Goal: Task Accomplishment & Management: Manage account settings

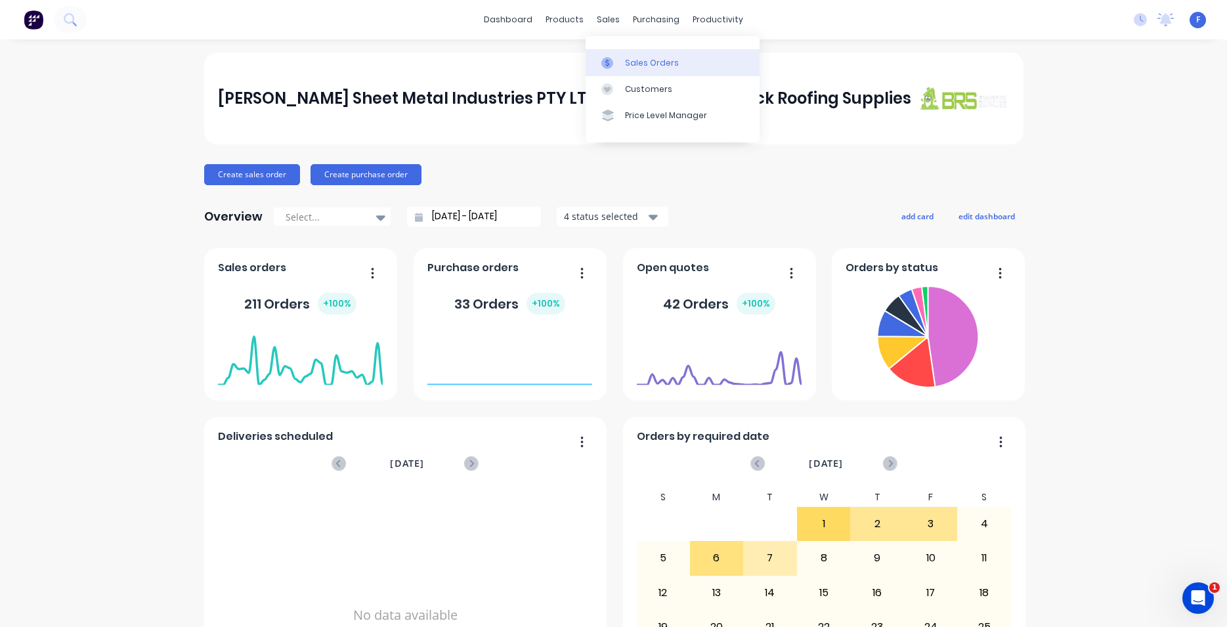
click at [640, 56] on link "Sales Orders" at bounding box center [673, 62] width 174 height 26
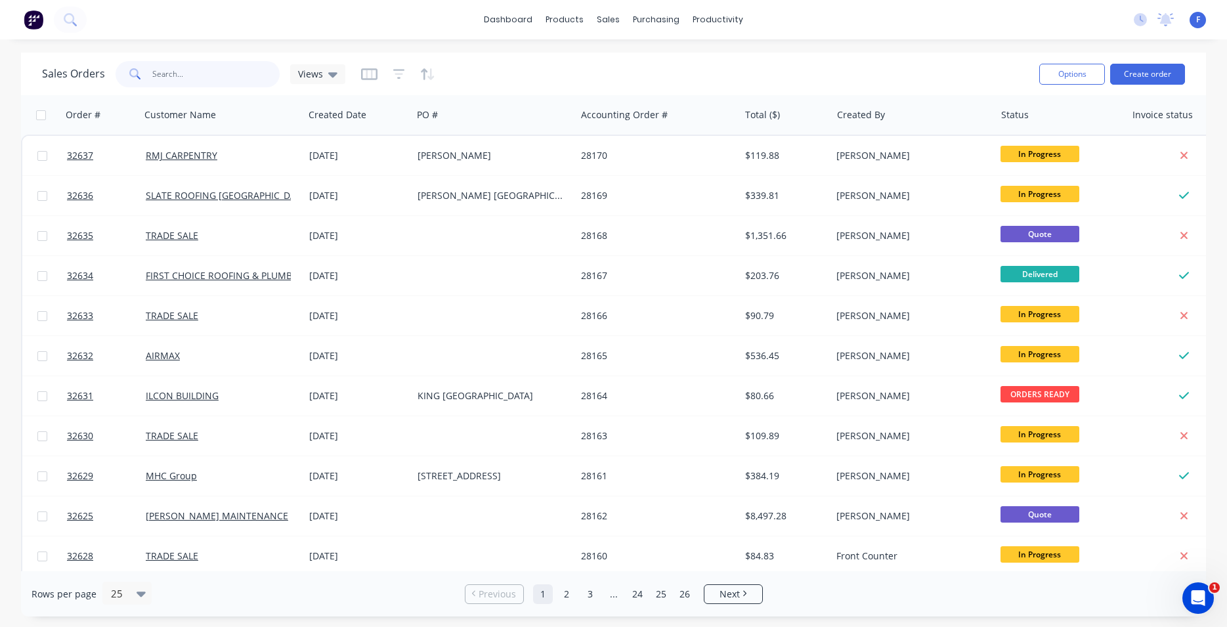
click at [192, 72] on input "text" at bounding box center [216, 74] width 128 height 26
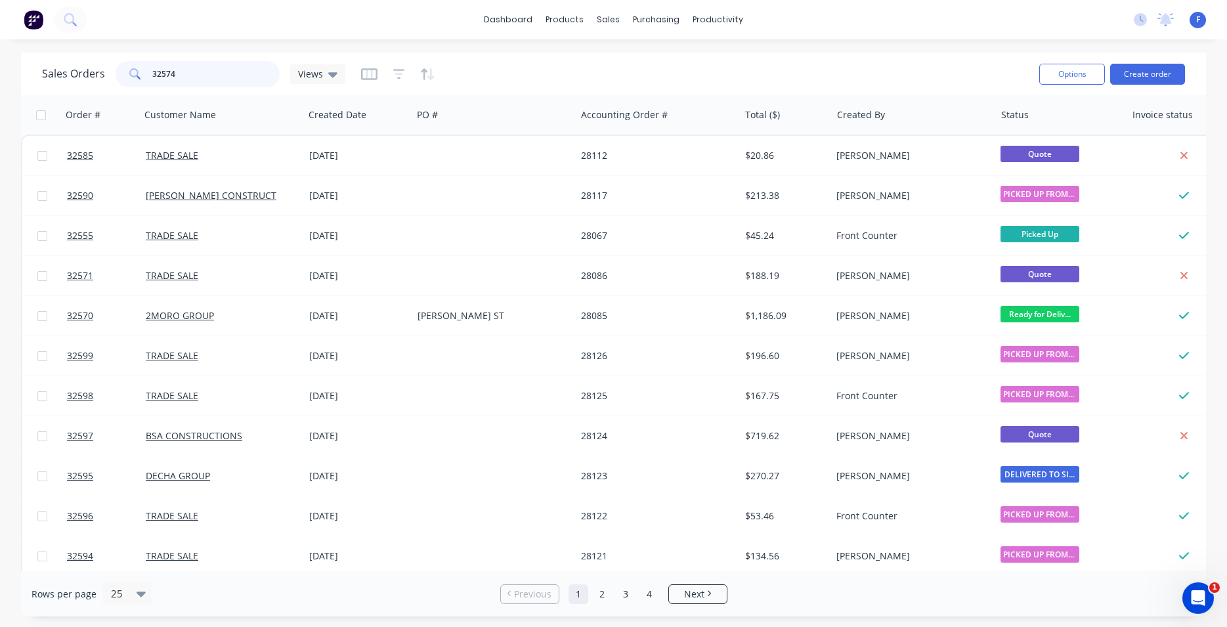
type input "32574"
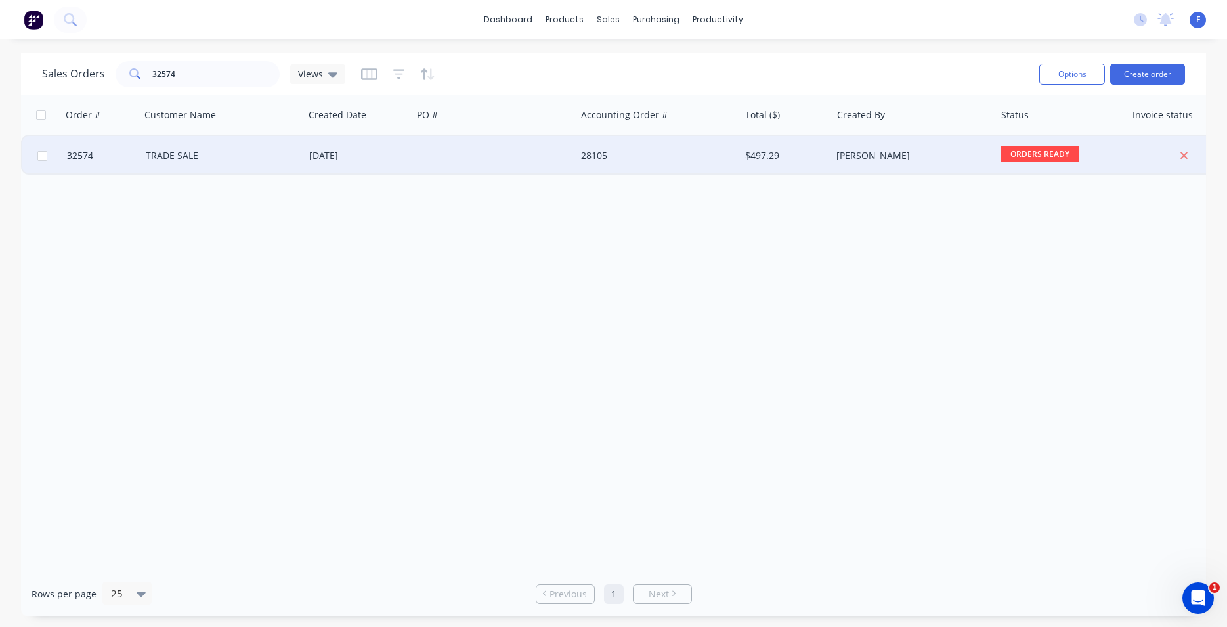
click at [630, 165] on div "28105" at bounding box center [658, 155] width 164 height 39
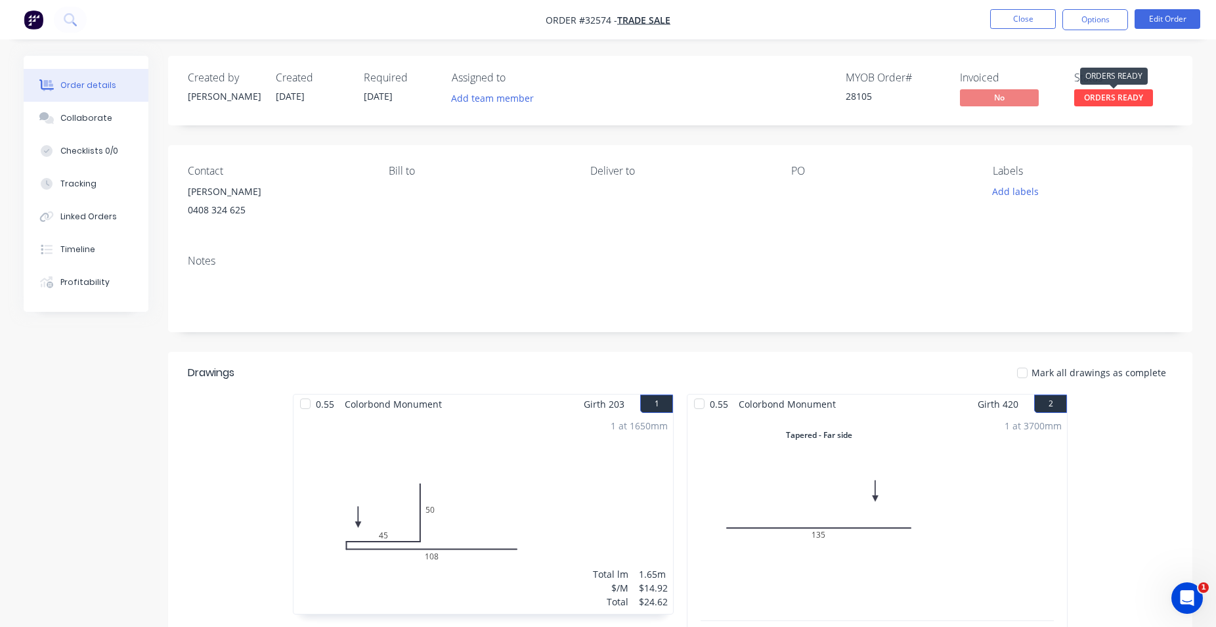
click at [1100, 99] on span "ORDERS READY" at bounding box center [1113, 97] width 79 height 16
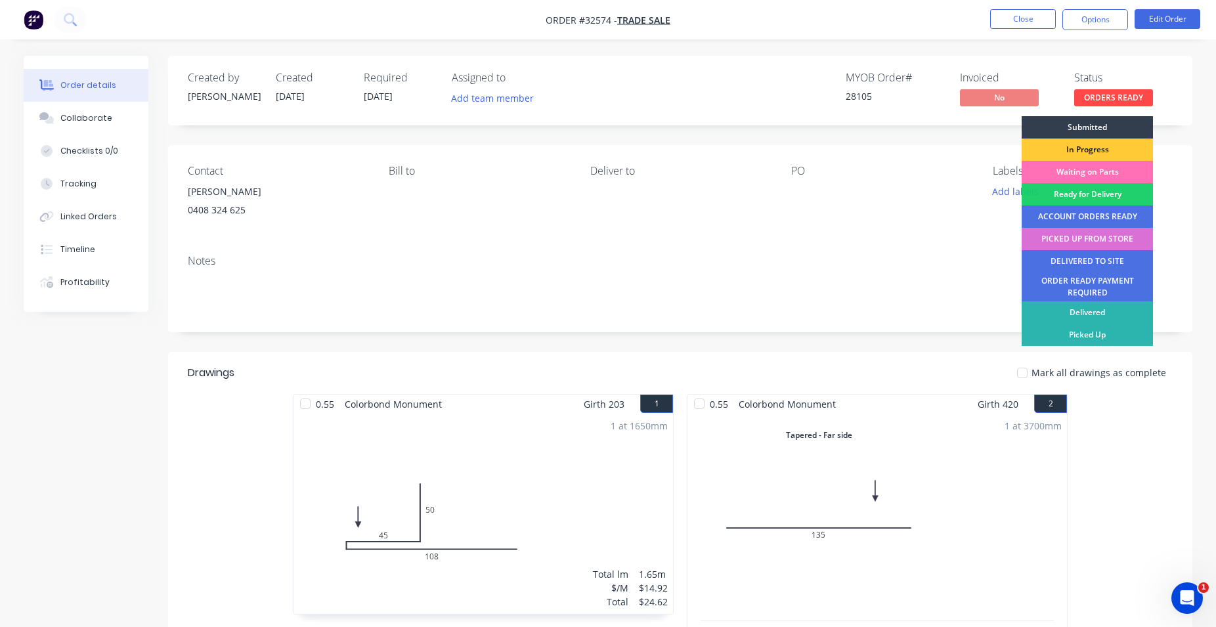
click at [1080, 238] on div "PICKED UP FROM STORE" at bounding box center [1087, 239] width 131 height 22
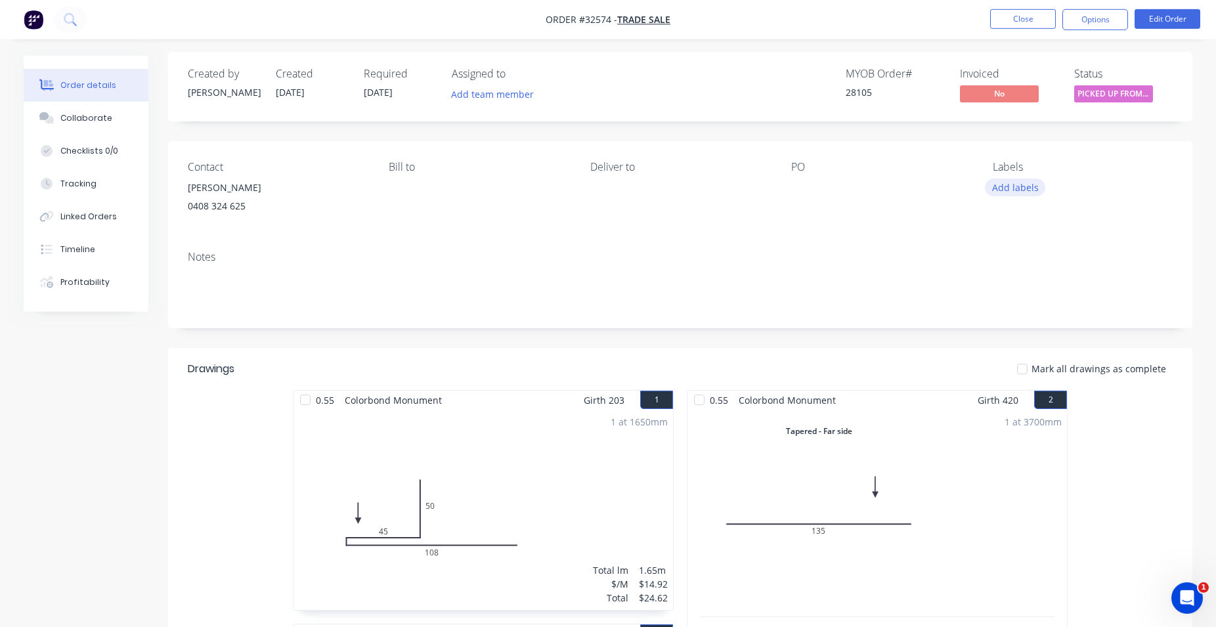
scroll to position [67, 0]
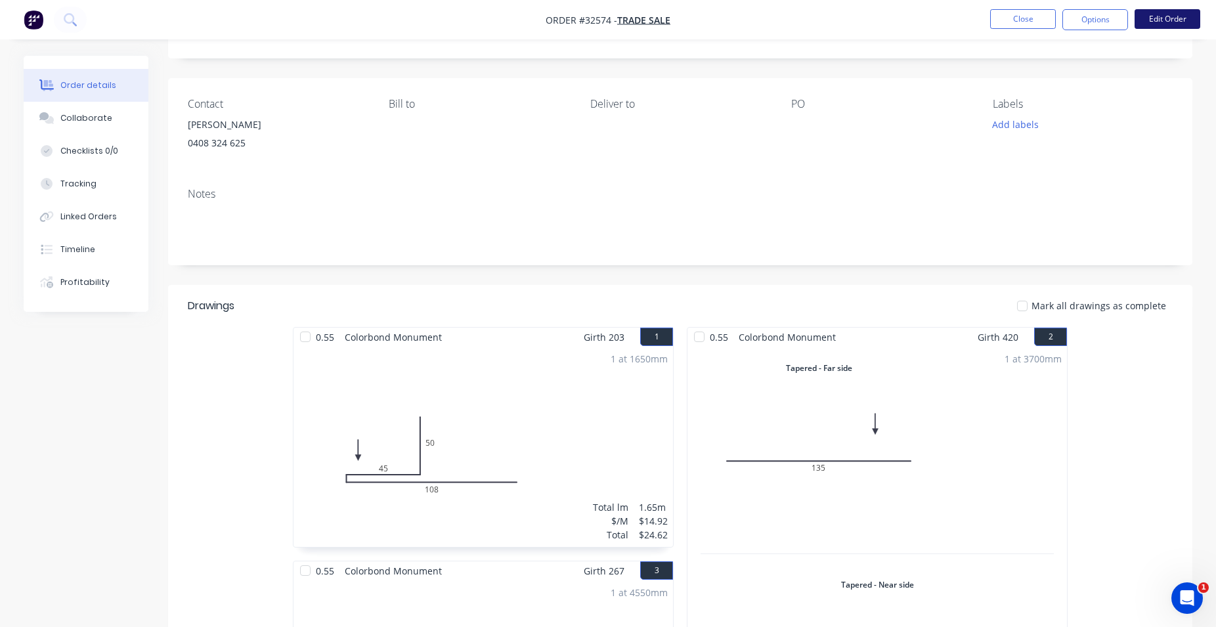
click at [1166, 22] on button "Edit Order" at bounding box center [1168, 19] width 66 height 20
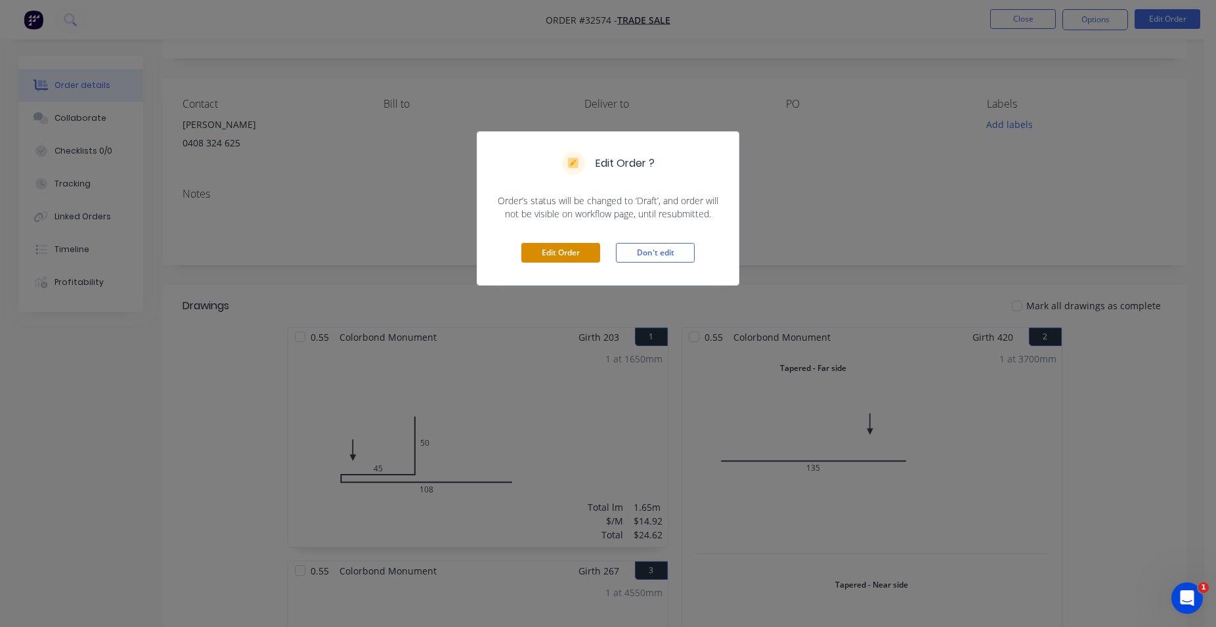
click at [589, 249] on button "Edit Order" at bounding box center [560, 253] width 79 height 20
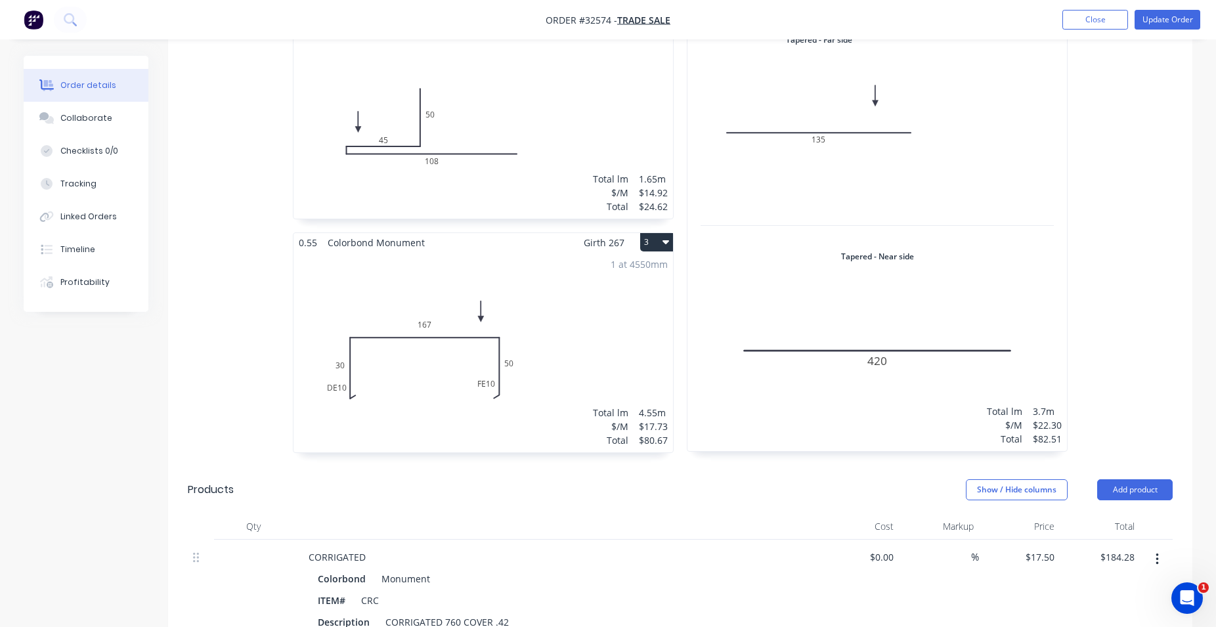
scroll to position [737, 0]
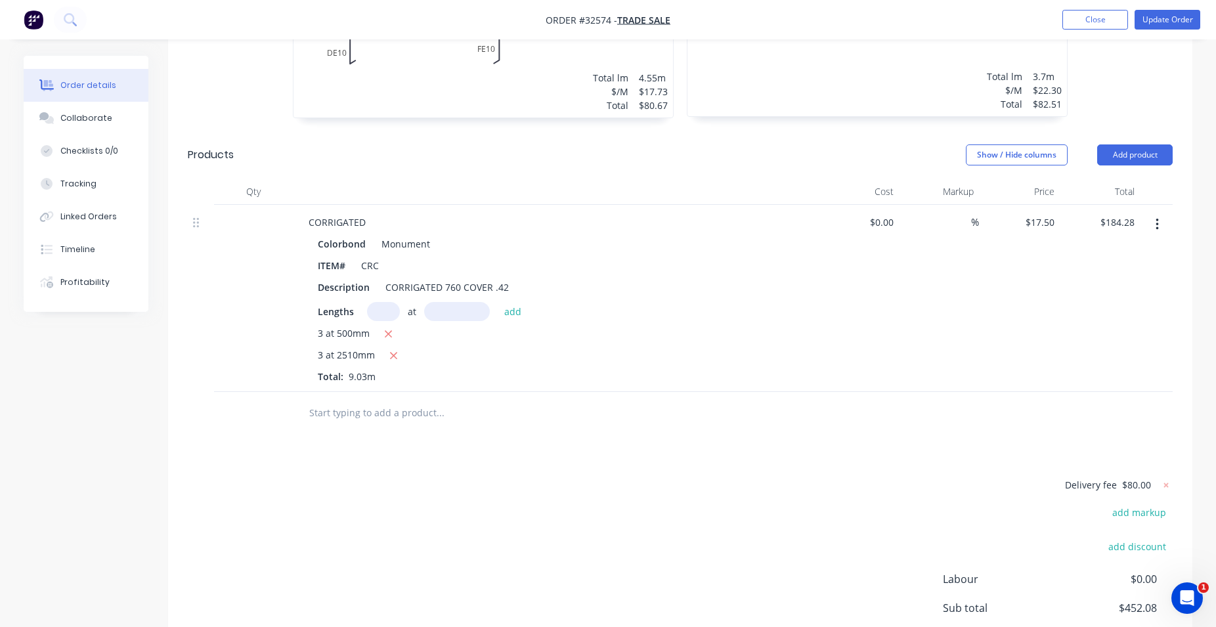
click at [408, 418] on input "text" at bounding box center [440, 413] width 263 height 26
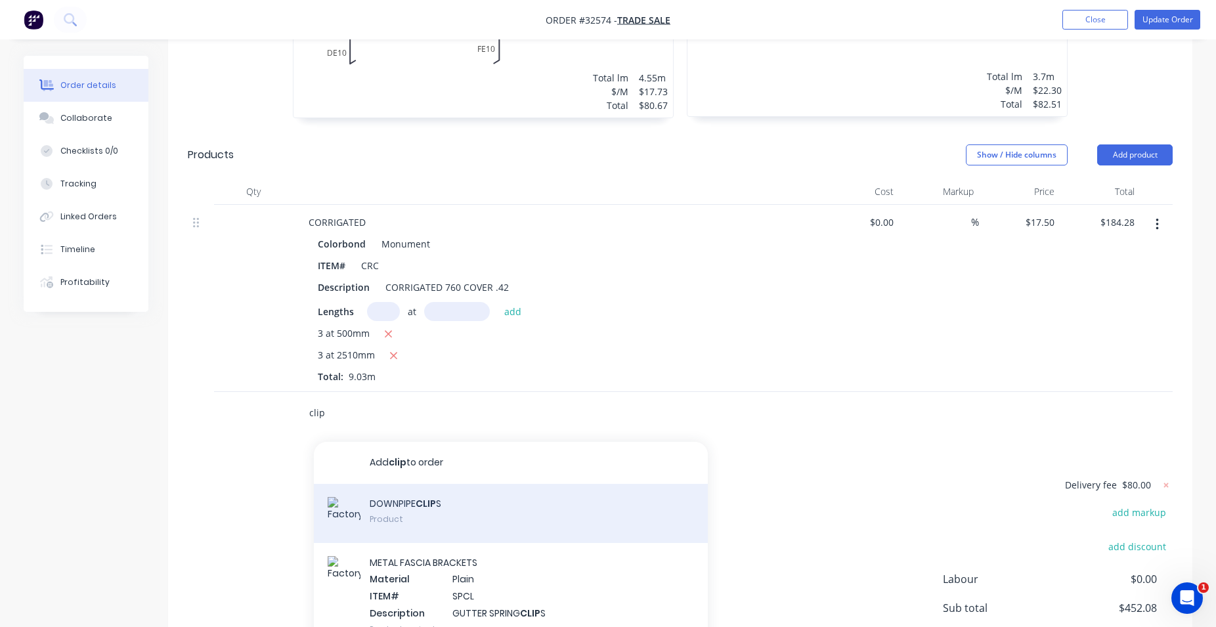
type input "clip"
click at [519, 522] on div "DOWNPIPE CLIP S Product" at bounding box center [511, 513] width 394 height 59
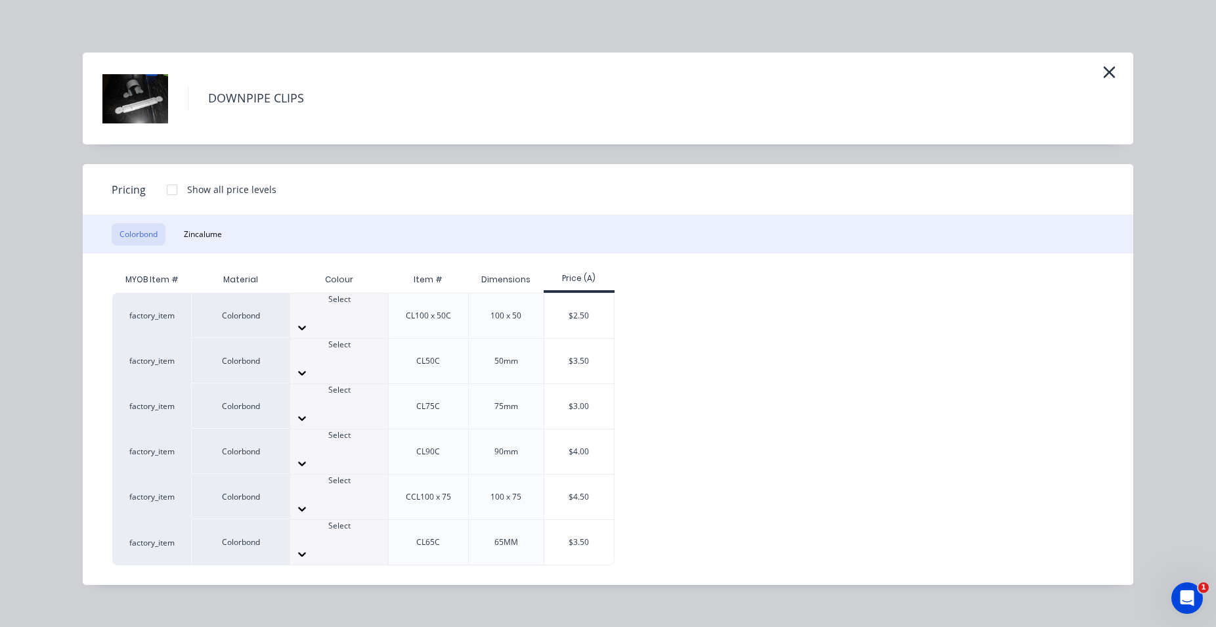
click at [383, 408] on div at bounding box center [339, 418] width 98 height 21
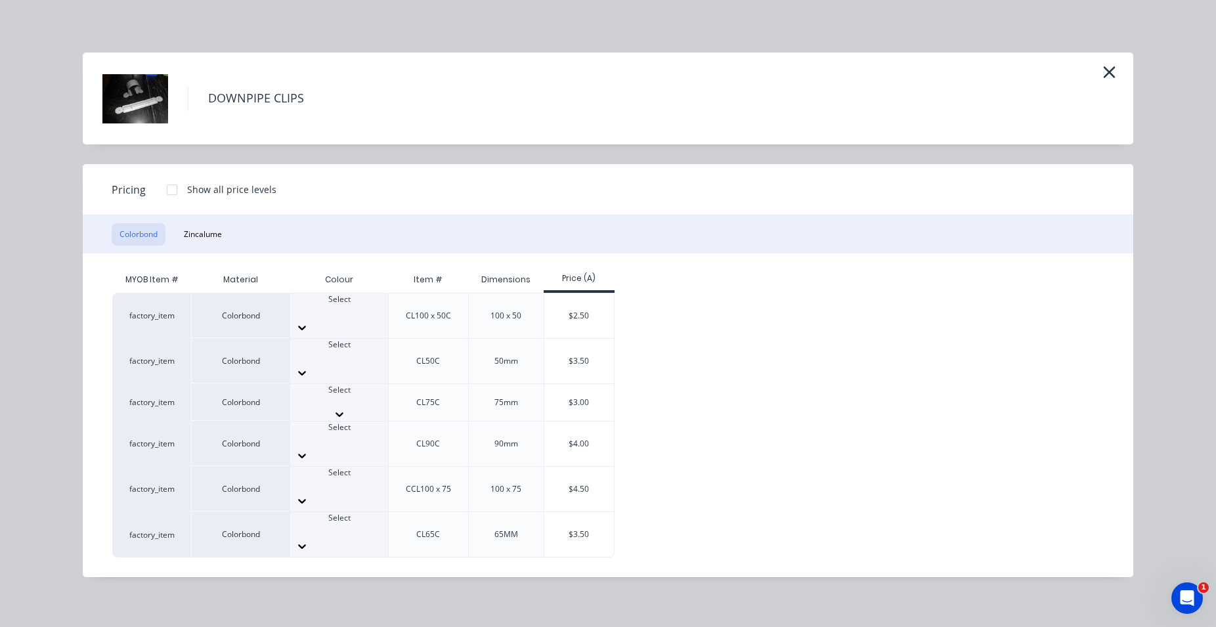
scroll to position [299, 0]
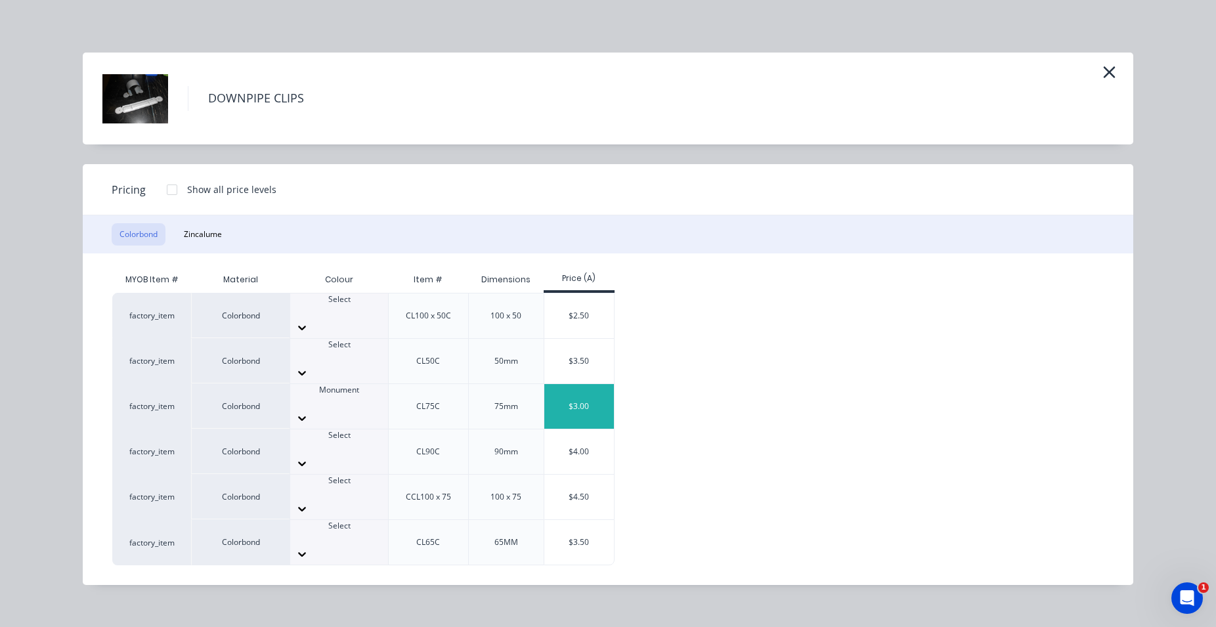
click at [573, 384] on div "$3.00" at bounding box center [579, 406] width 70 height 45
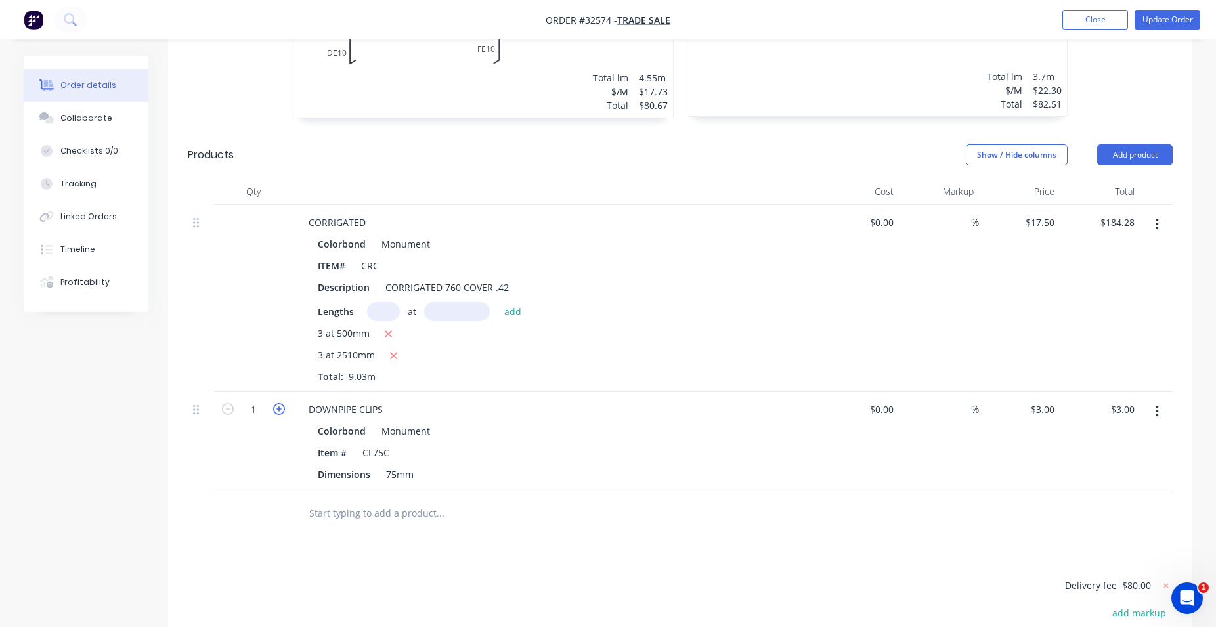
click at [278, 410] on icon "button" at bounding box center [279, 409] width 12 height 12
type input "2"
type input "$6.00"
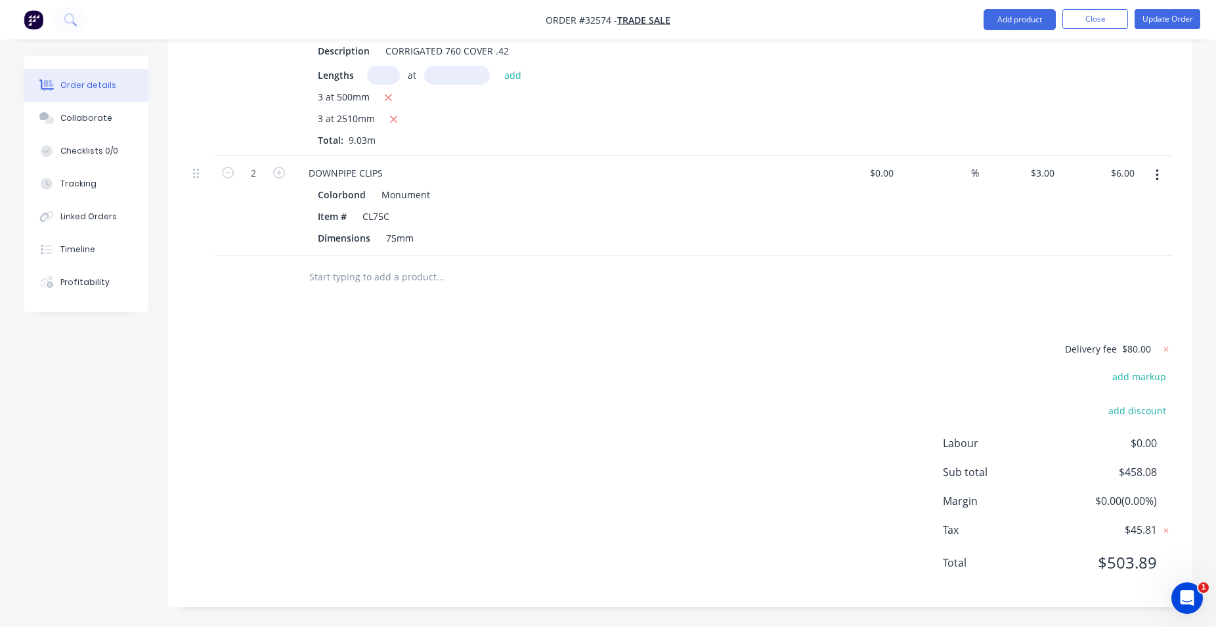
click at [607, 373] on div "Delivery fee $80.00 add markup add discount Labour $0.00 Sub total $458.08 Marg…" at bounding box center [680, 464] width 985 height 247
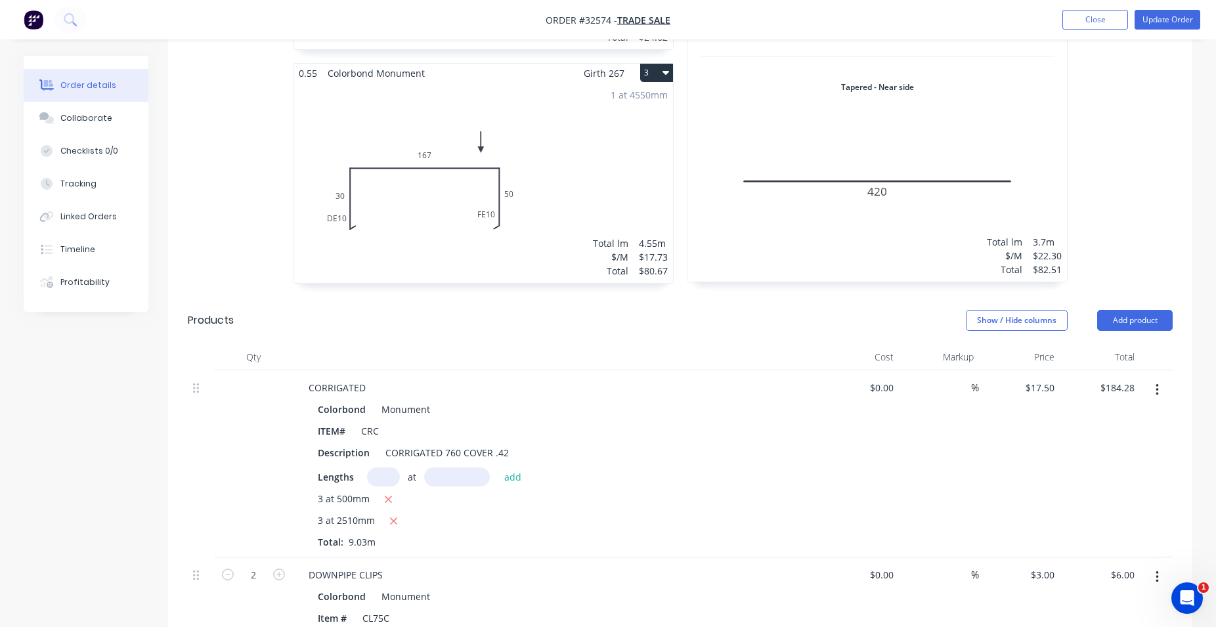
scroll to position [906, 0]
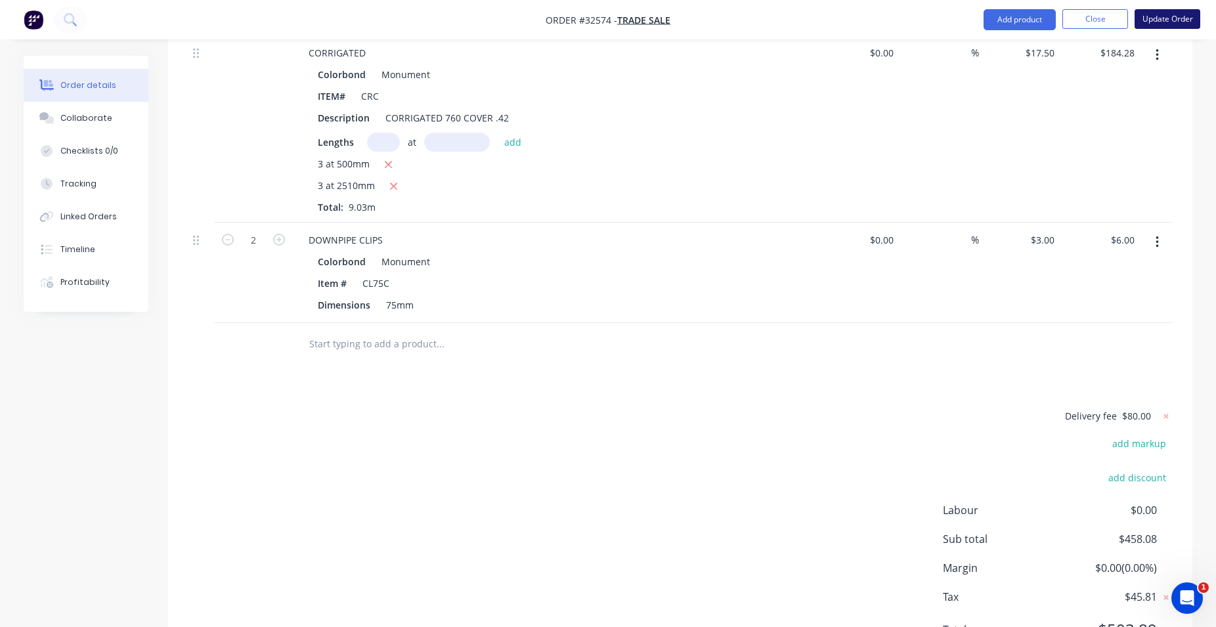
click at [1171, 17] on button "Update Order" at bounding box center [1168, 19] width 66 height 20
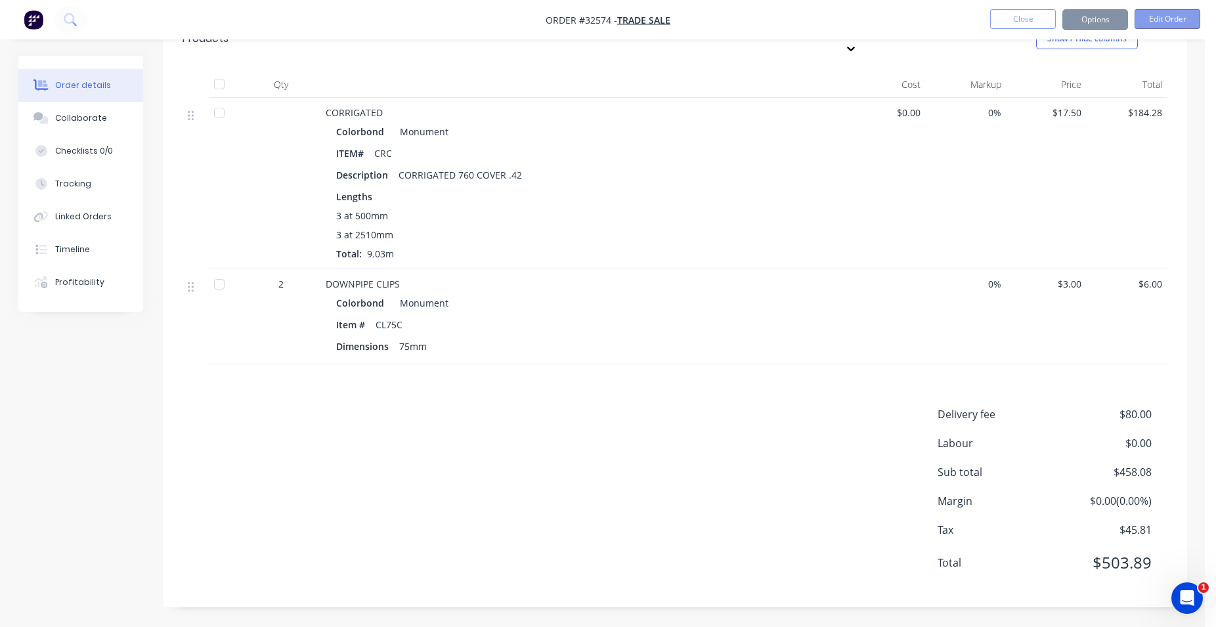
scroll to position [0, 0]
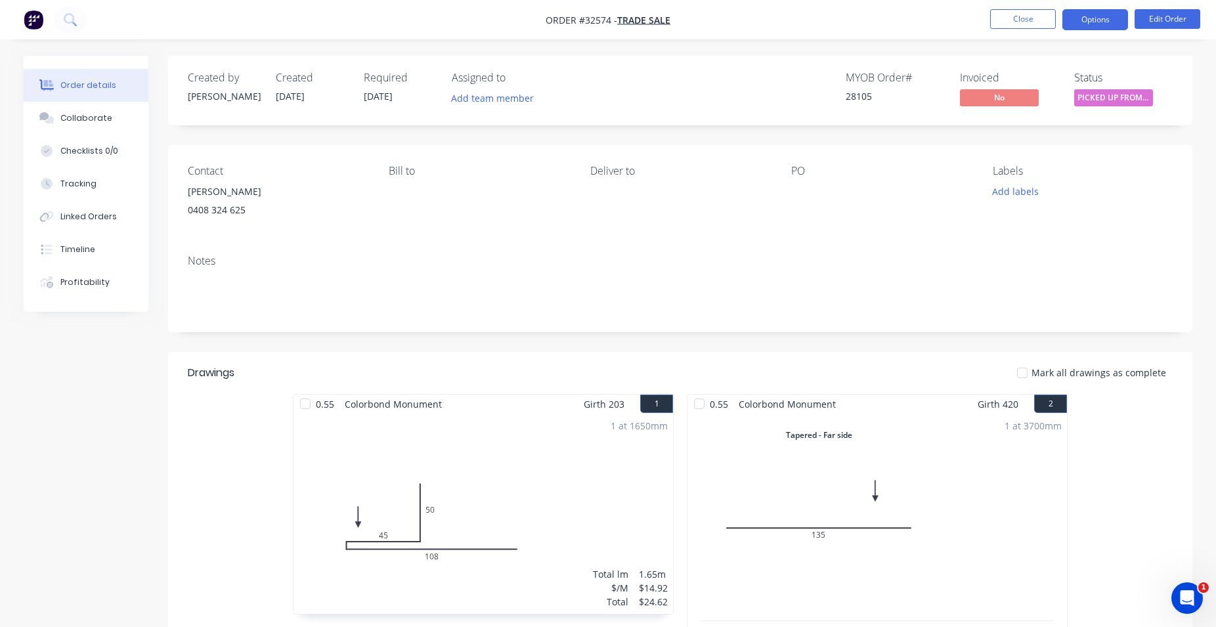
click at [1106, 18] on button "Options" at bounding box center [1095, 19] width 66 height 21
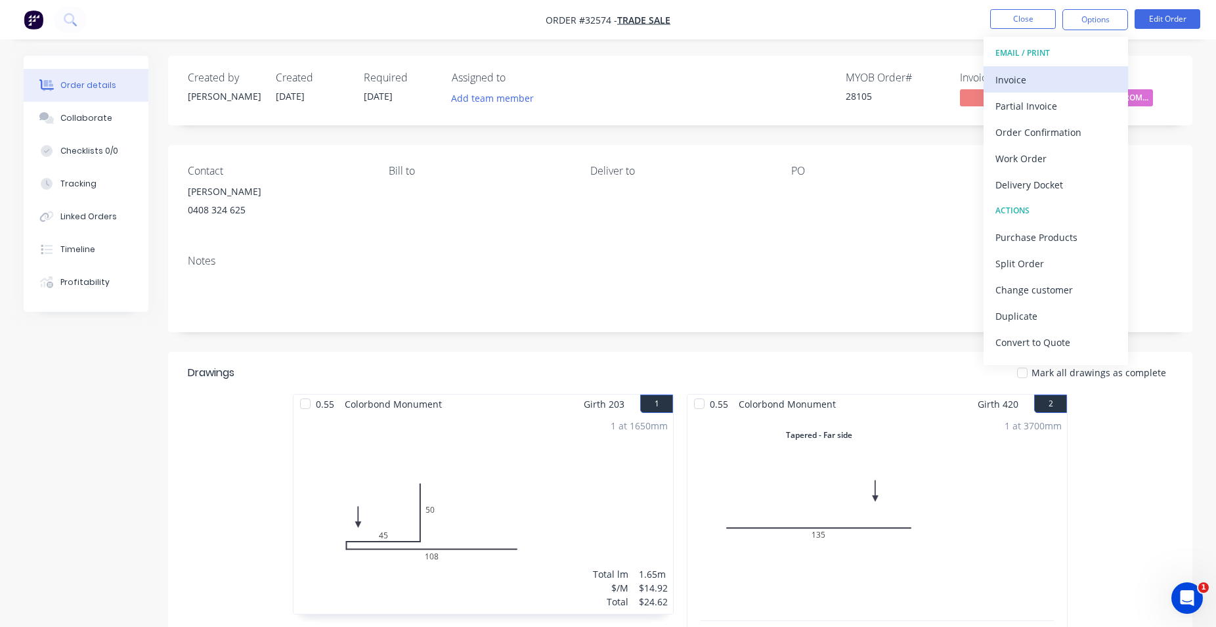
click at [1056, 76] on div "Invoice" at bounding box center [1055, 79] width 121 height 19
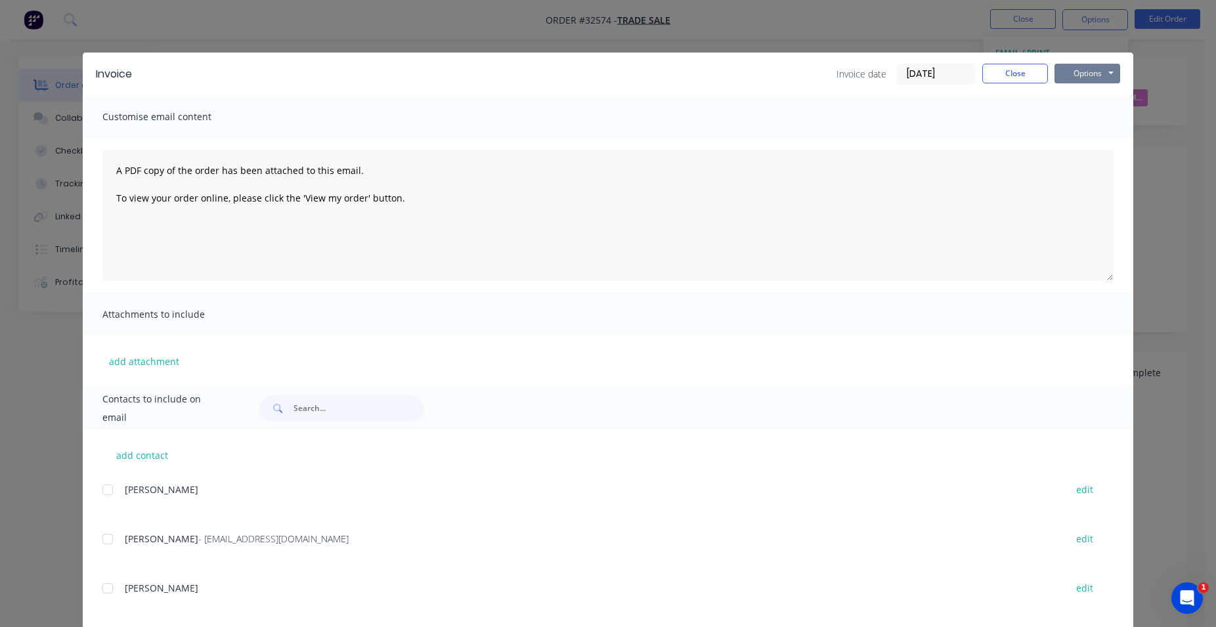
click at [1084, 78] on button "Options" at bounding box center [1088, 74] width 66 height 20
click at [1090, 113] on button "Print" at bounding box center [1097, 119] width 84 height 22
click at [1007, 77] on button "Close" at bounding box center [1015, 74] width 66 height 20
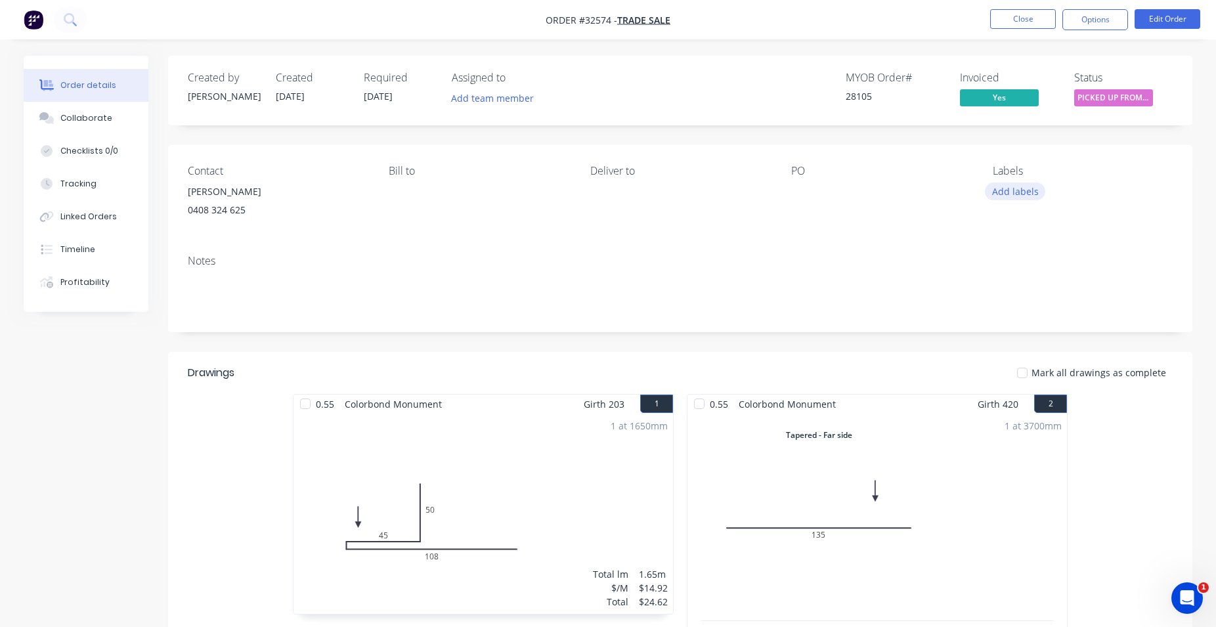
click at [1020, 193] on button "Add labels" at bounding box center [1015, 192] width 60 height 18
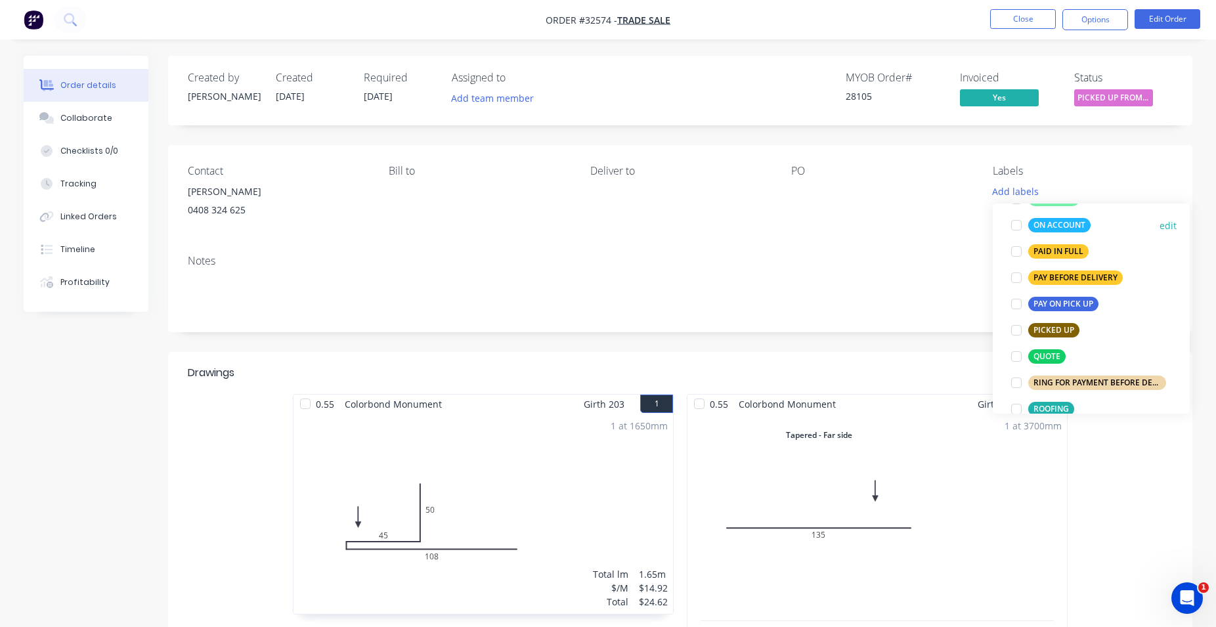
scroll to position [374, 0]
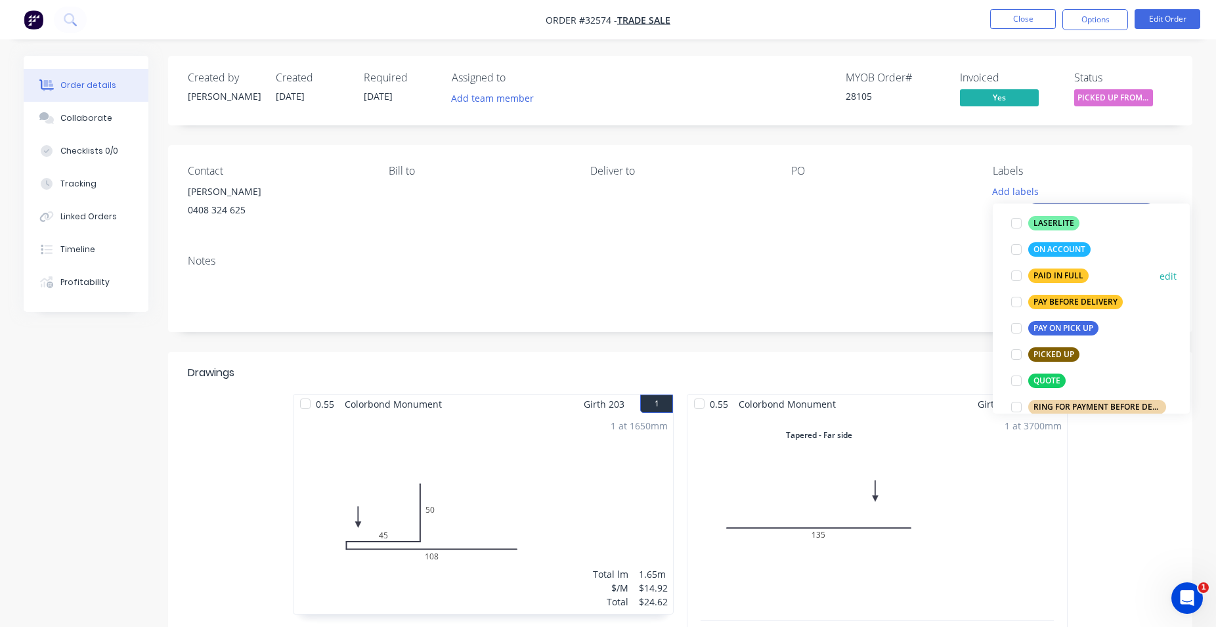
click at [1067, 273] on div "PAID IN FULL" at bounding box center [1058, 276] width 60 height 14
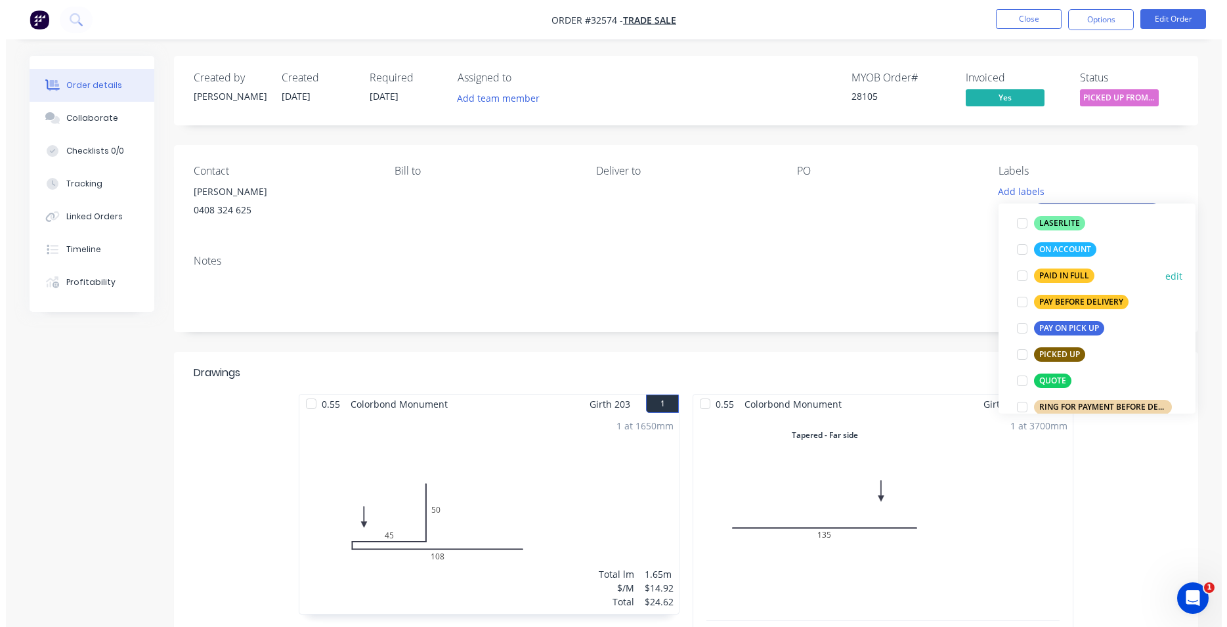
scroll to position [33, 0]
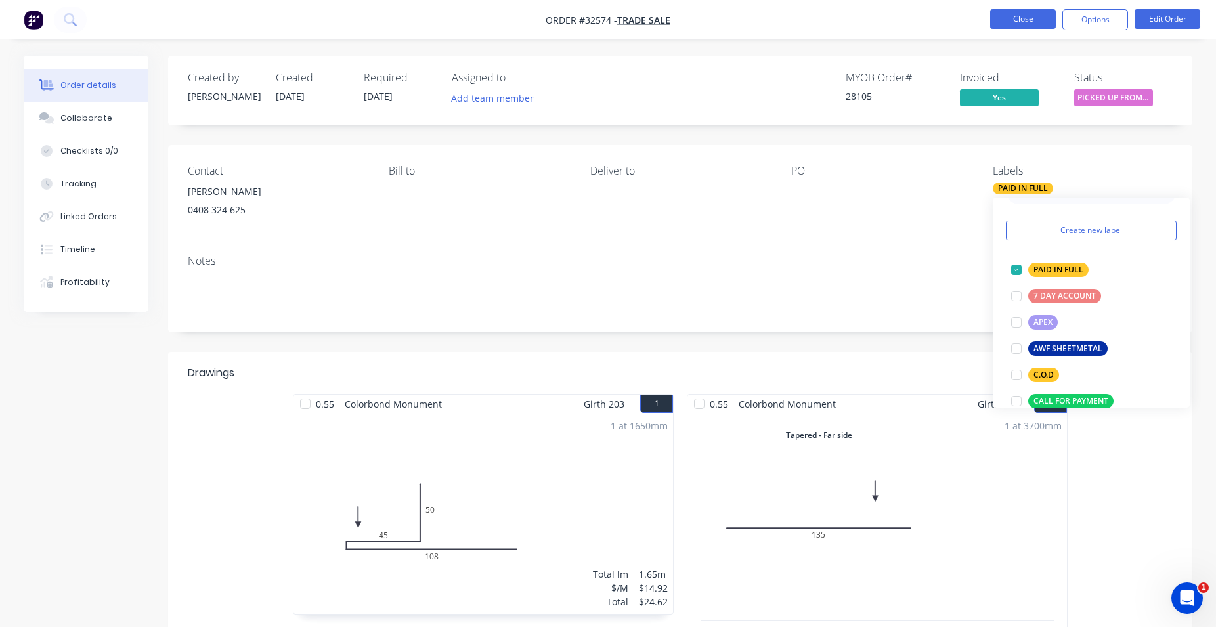
click at [1032, 28] on button "Close" at bounding box center [1023, 19] width 66 height 20
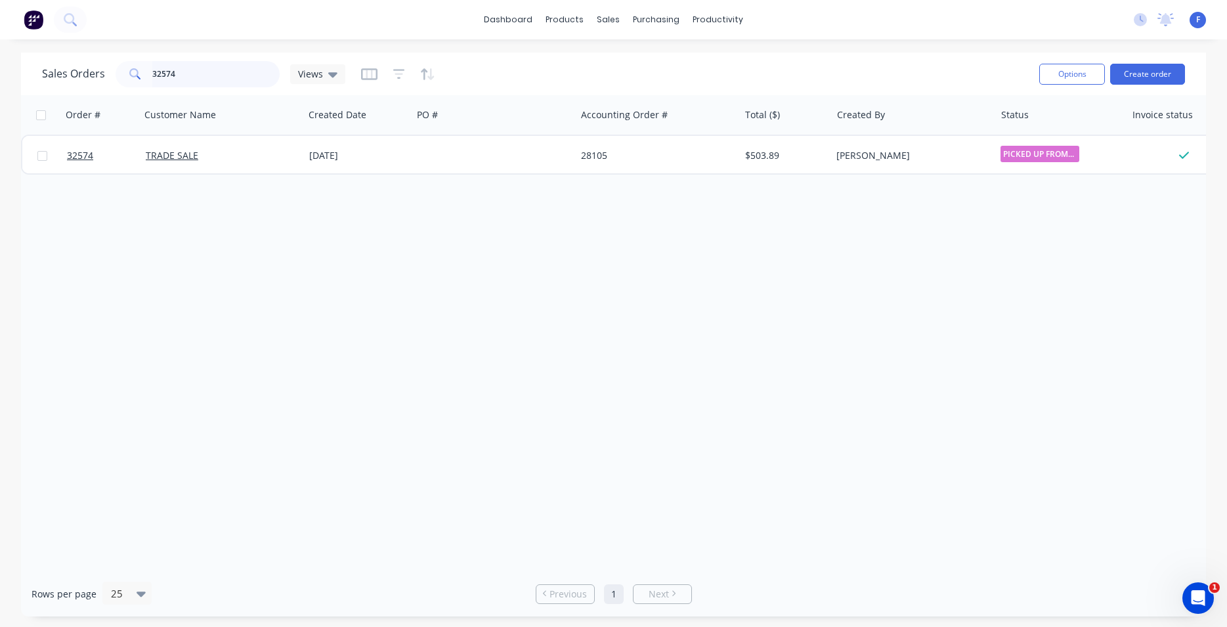
drag, startPoint x: 238, startPoint y: 83, endPoint x: 217, endPoint y: 49, distance: 40.7
click at [234, 77] on input "32574" at bounding box center [216, 74] width 128 height 26
type input "3"
